Goal: Navigation & Orientation: Find specific page/section

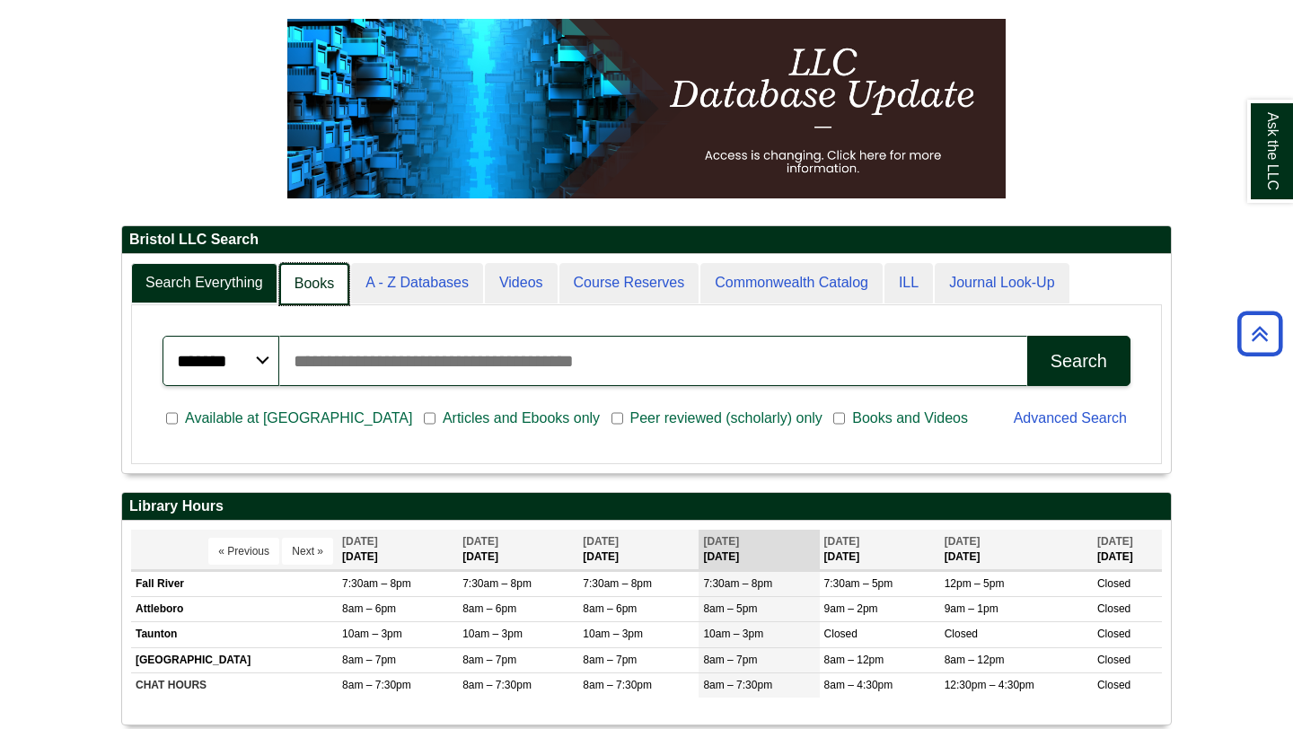
scroll to position [9, 9]
click at [317, 285] on link "Books" at bounding box center [314, 284] width 70 height 42
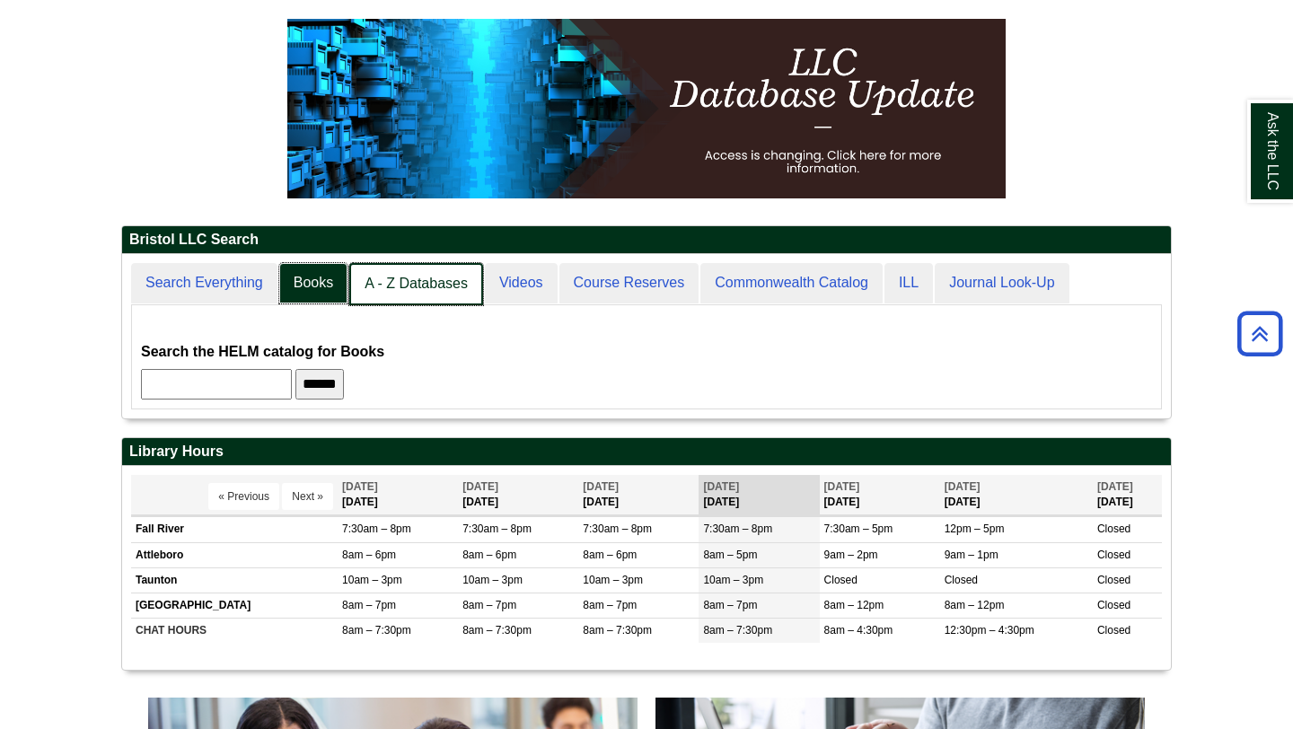
scroll to position [163, 1049]
click at [427, 274] on link "A - Z Databases" at bounding box center [416, 284] width 134 height 42
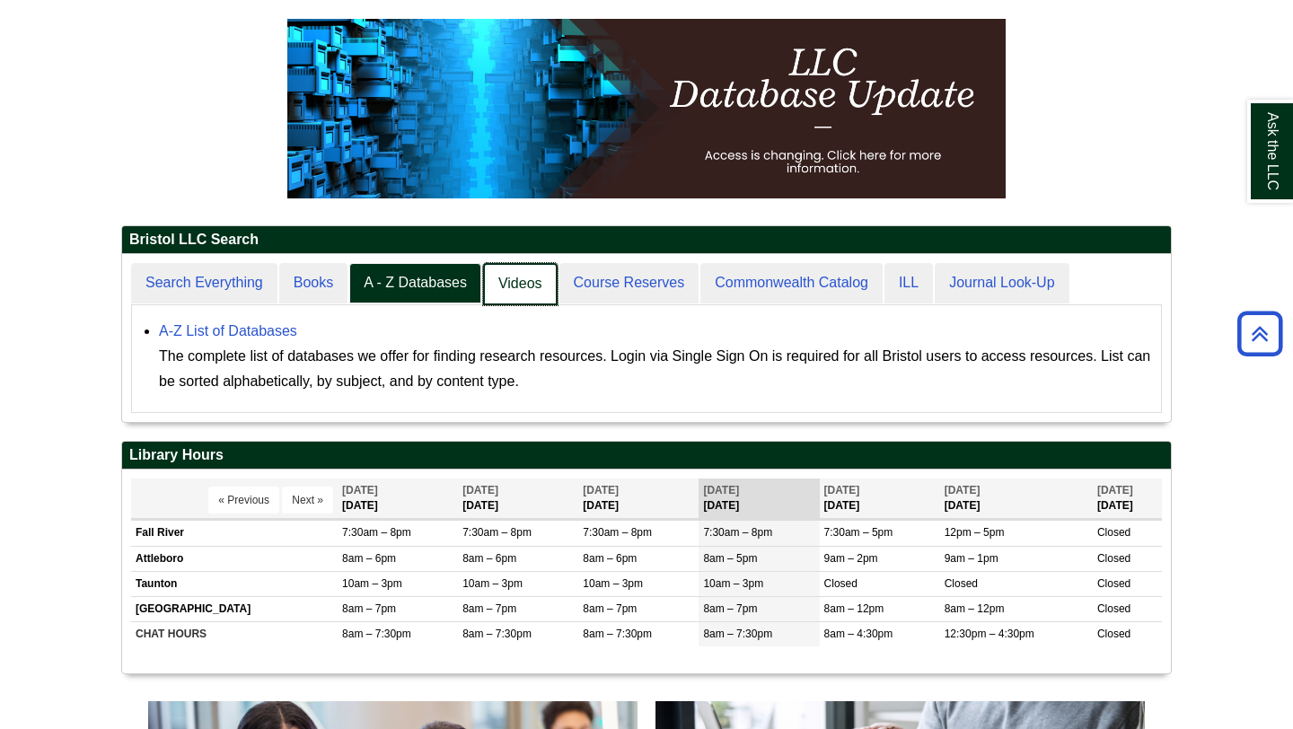
click at [503, 288] on link "Videos" at bounding box center [520, 284] width 75 height 42
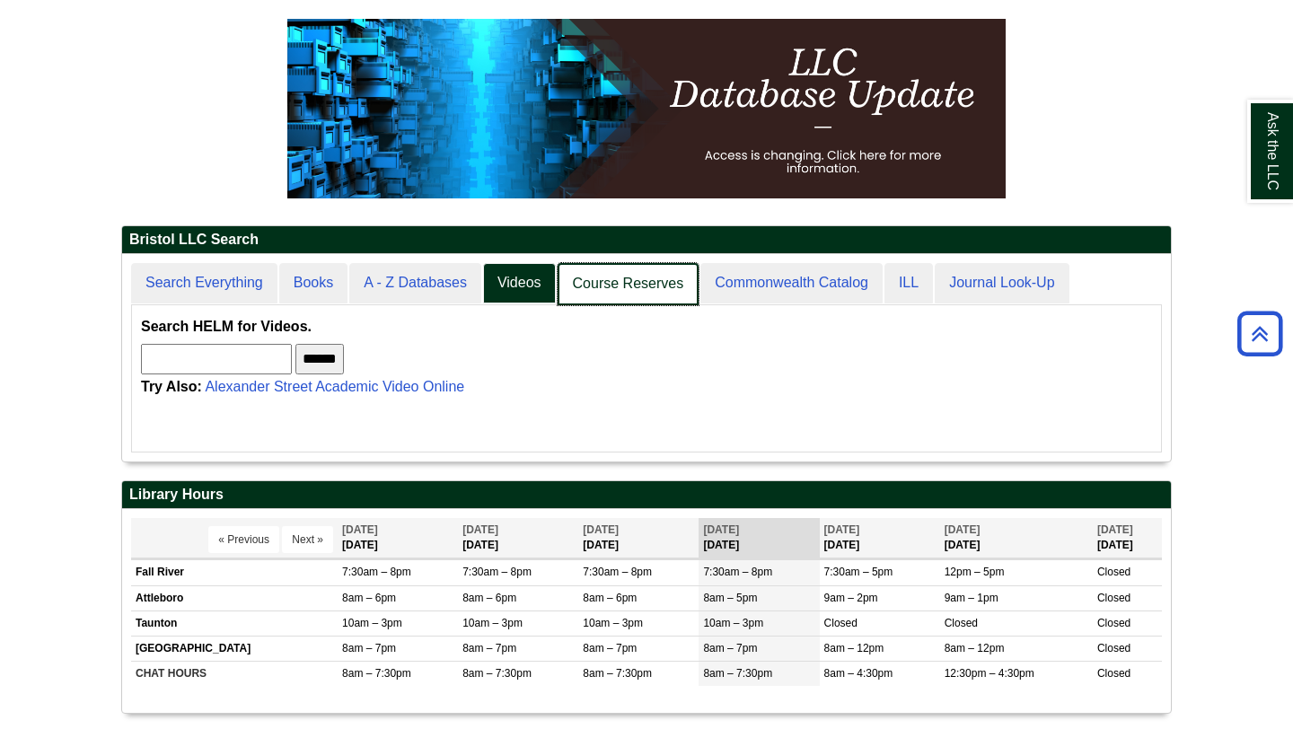
click at [656, 284] on link "Course Reserves" at bounding box center [629, 284] width 142 height 42
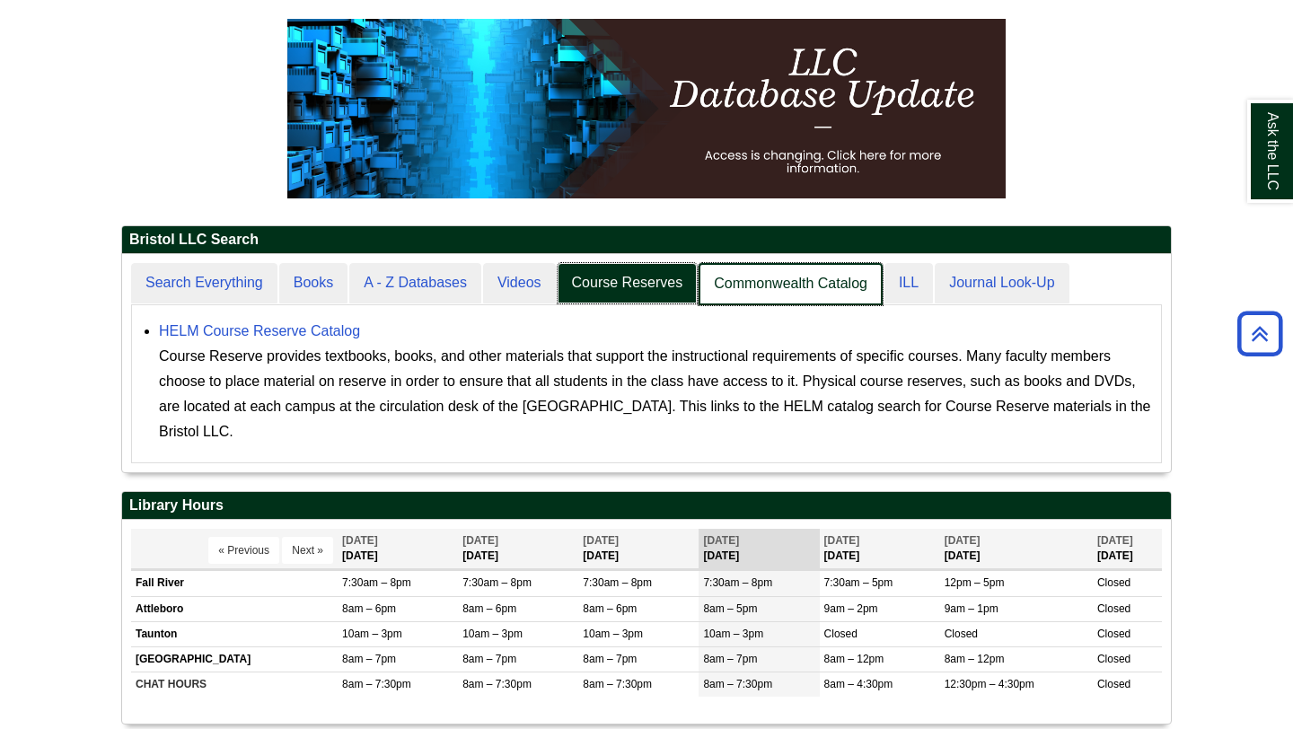
scroll to position [217, 1049]
click at [726, 281] on link "Commonwealth Catalog" at bounding box center [791, 284] width 184 height 42
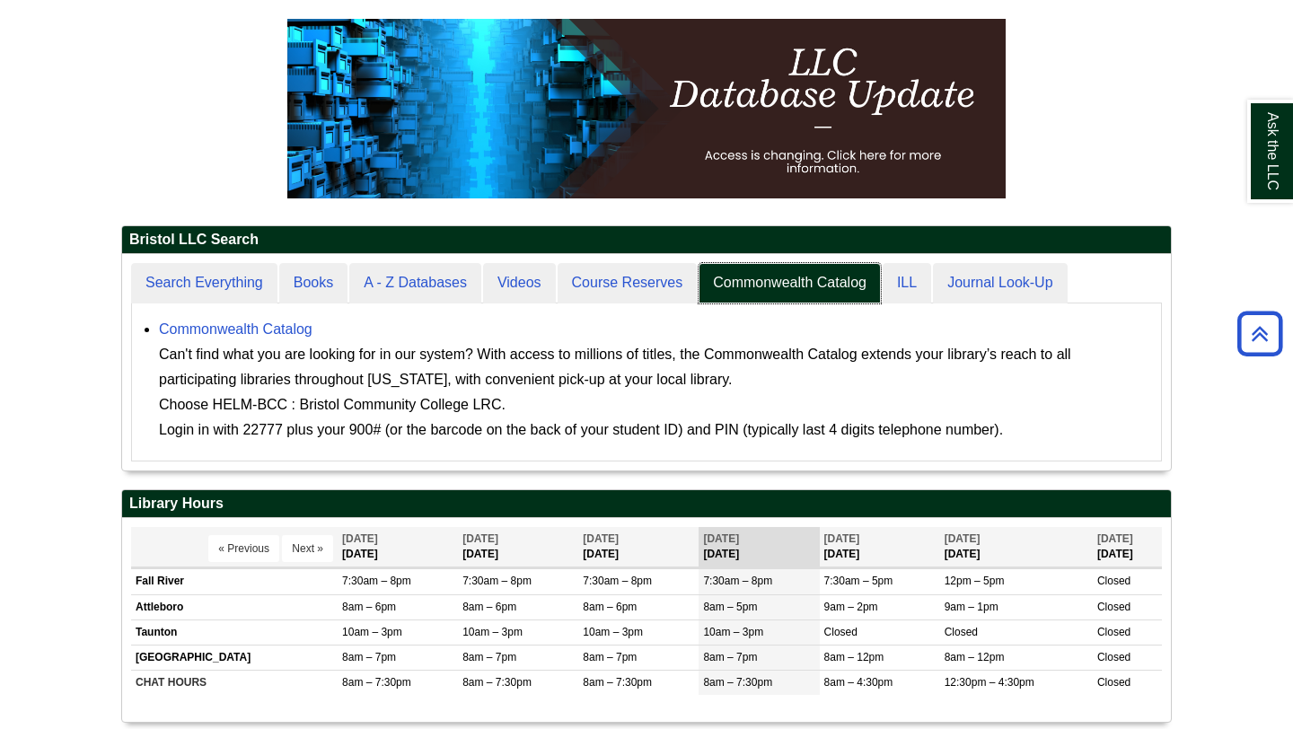
scroll to position [216, 1049]
